Goal: Find specific page/section: Find specific page/section

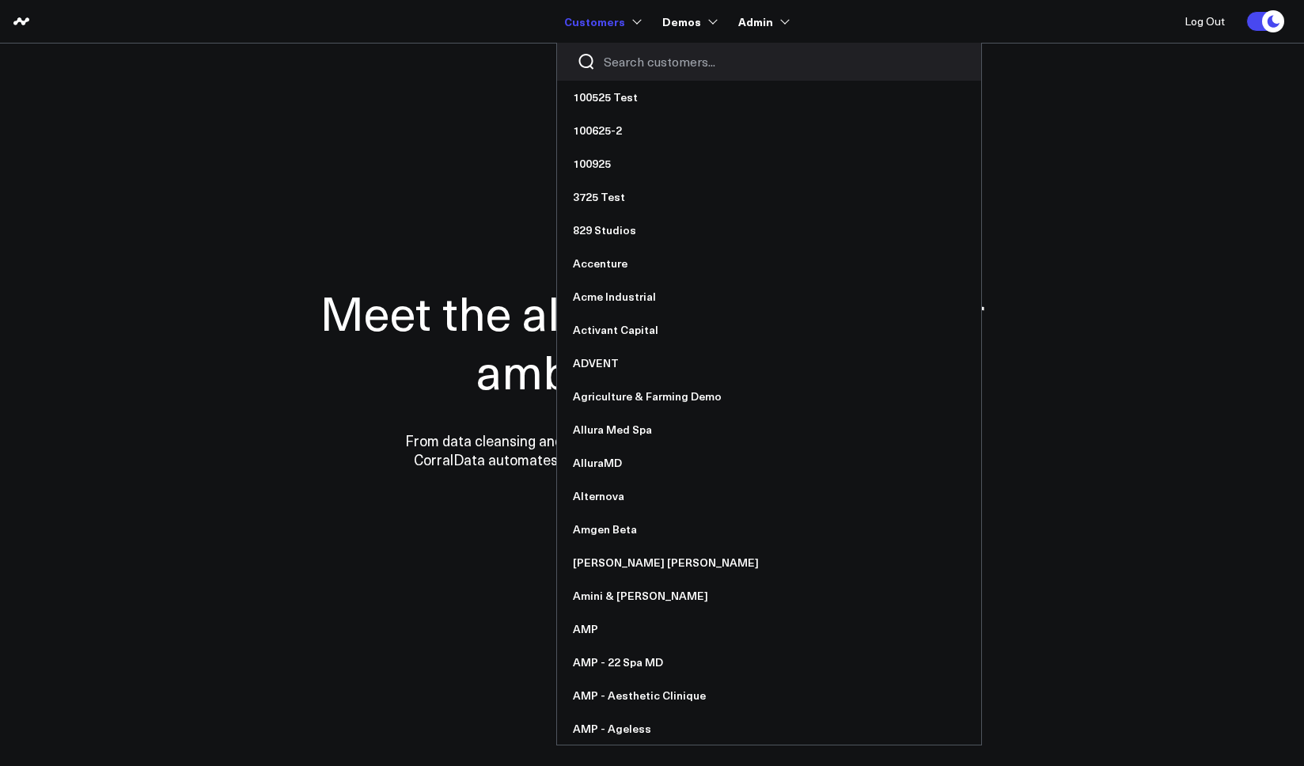
click at [633, 63] on input "Search customers input" at bounding box center [783, 61] width 358 height 17
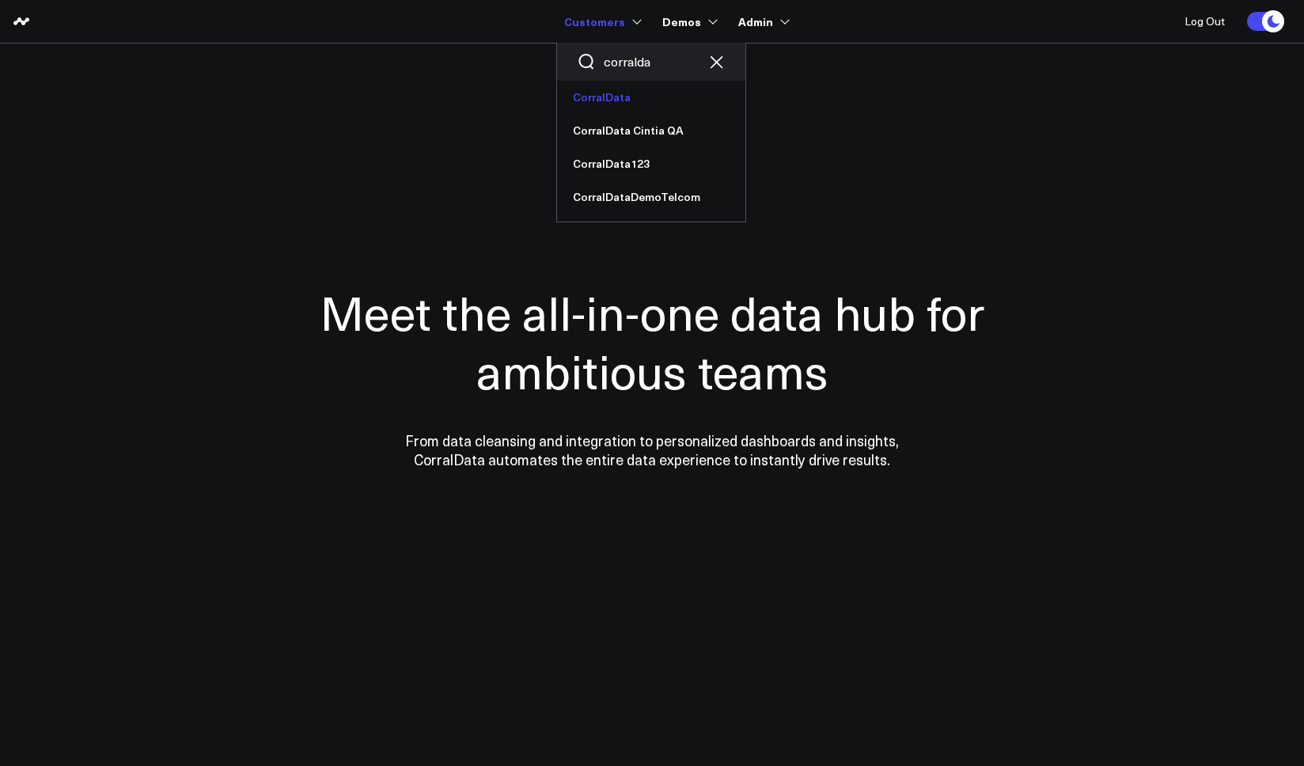
type input "corralda"
click at [607, 96] on link "CorralData" at bounding box center [651, 97] width 188 height 33
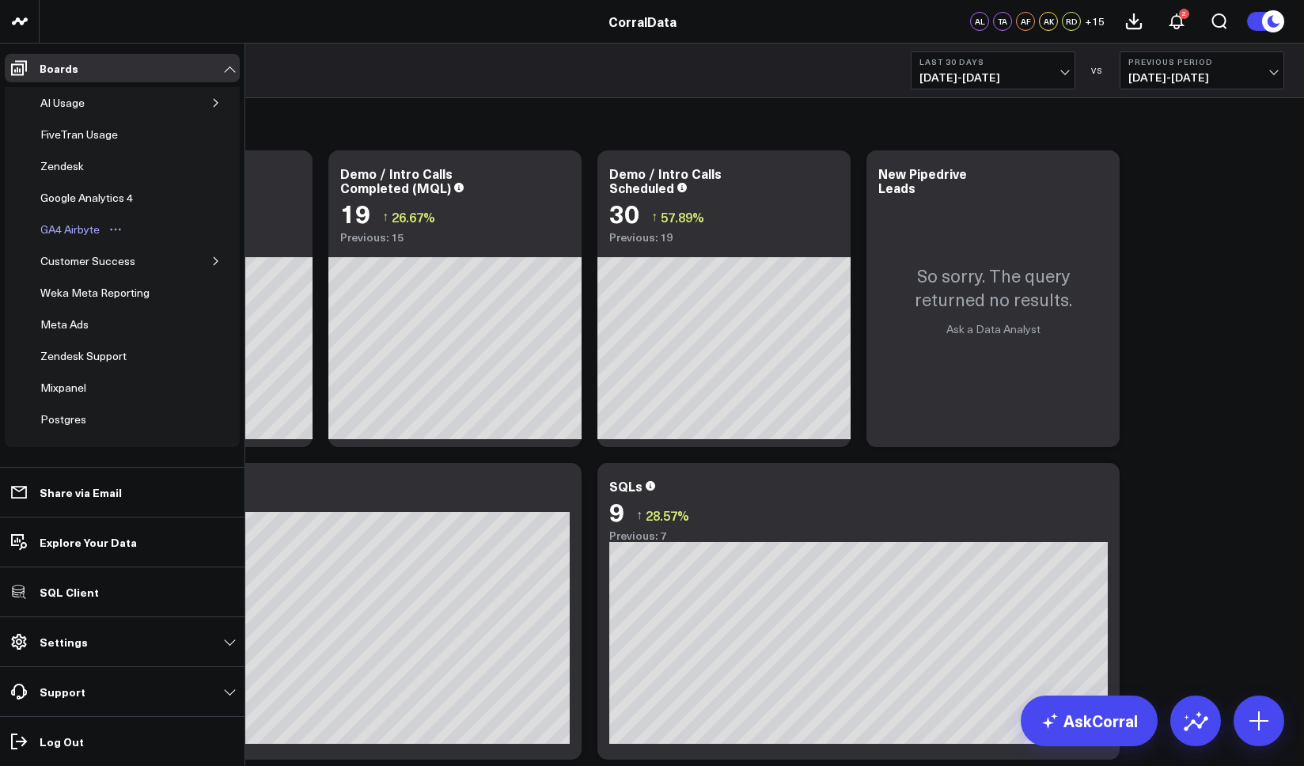
scroll to position [433, 0]
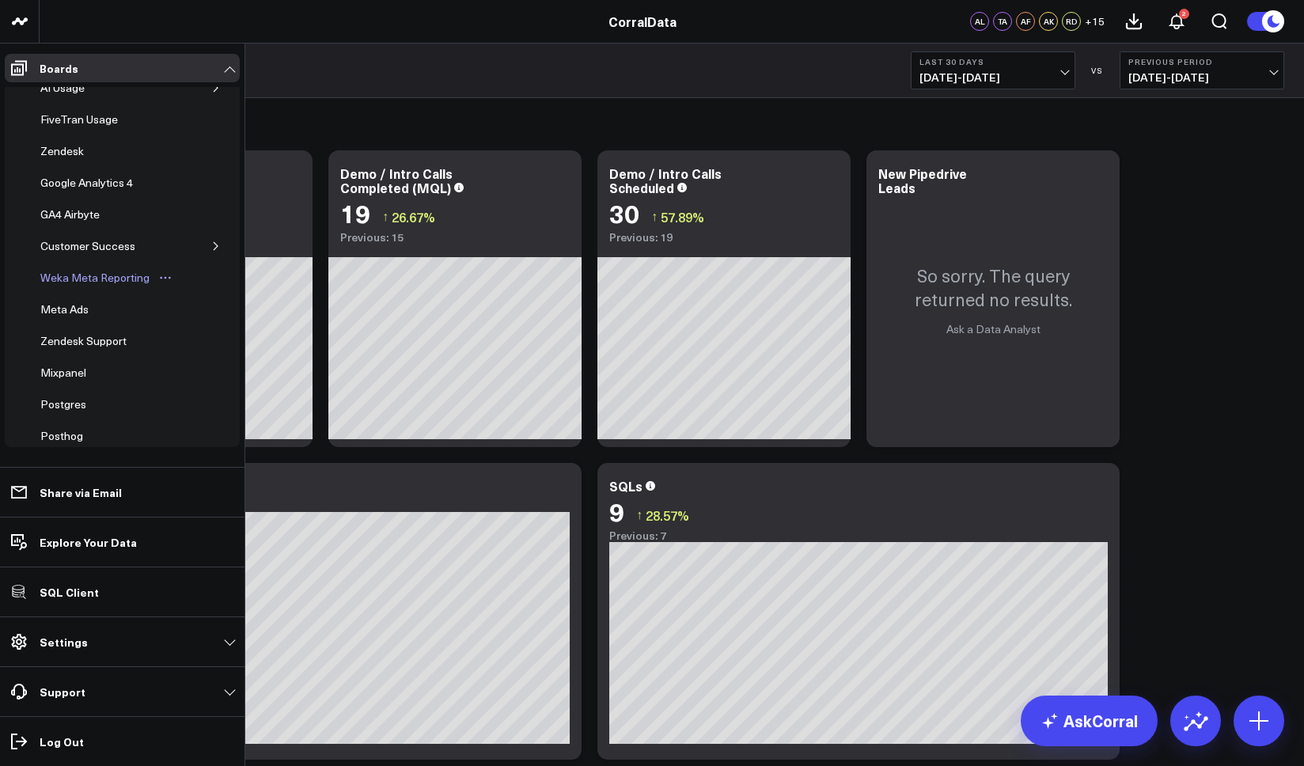
click at [103, 283] on div "Weka Meta Reporting" at bounding box center [94, 277] width 117 height 19
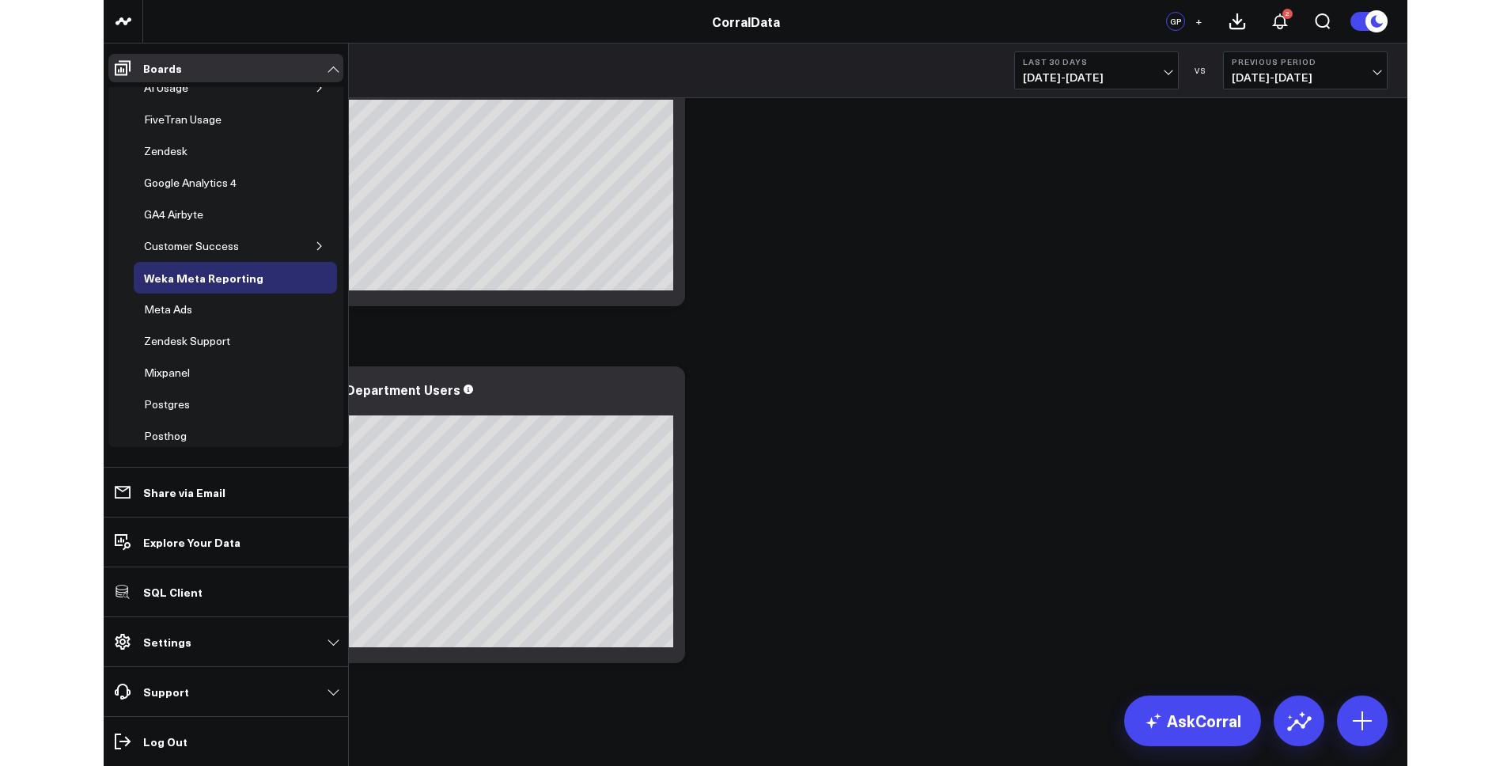
scroll to position [355, 0]
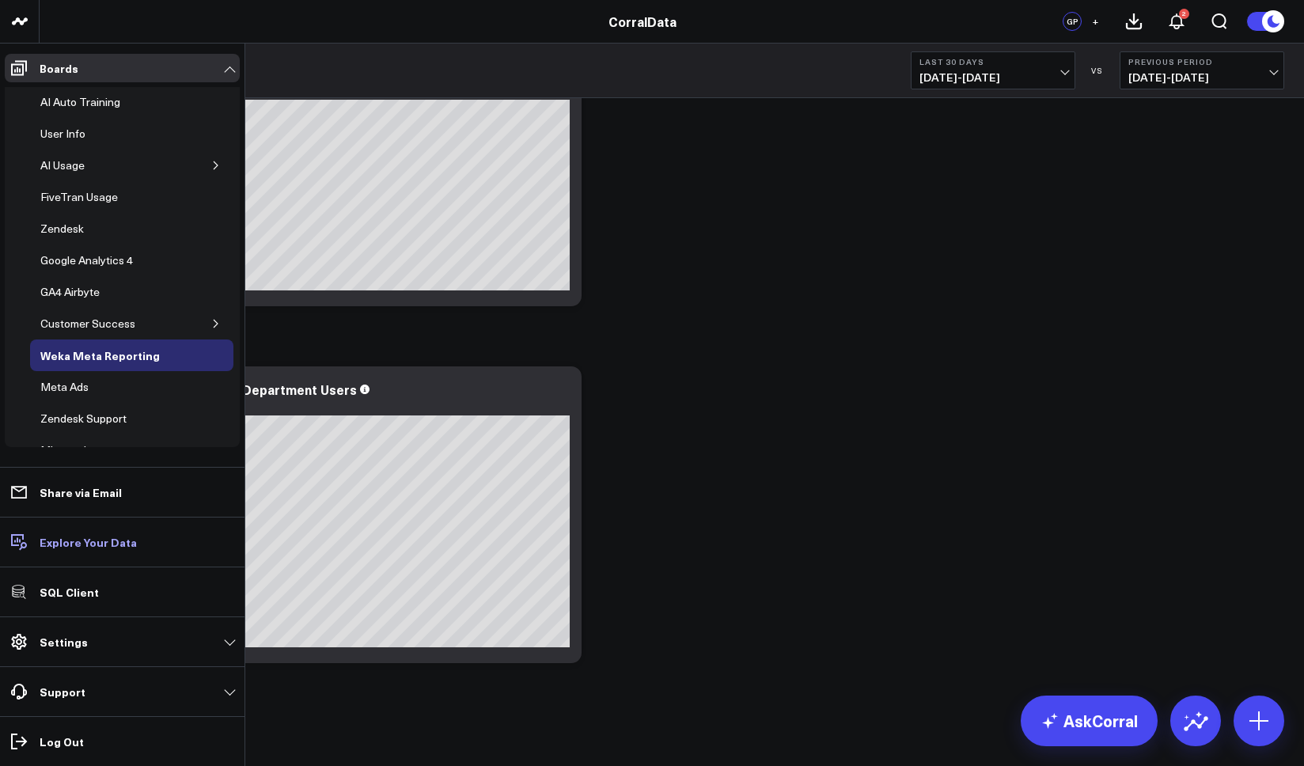
click at [64, 537] on p "Explore Your Data" at bounding box center [88, 542] width 97 height 13
